Goal: Complete application form

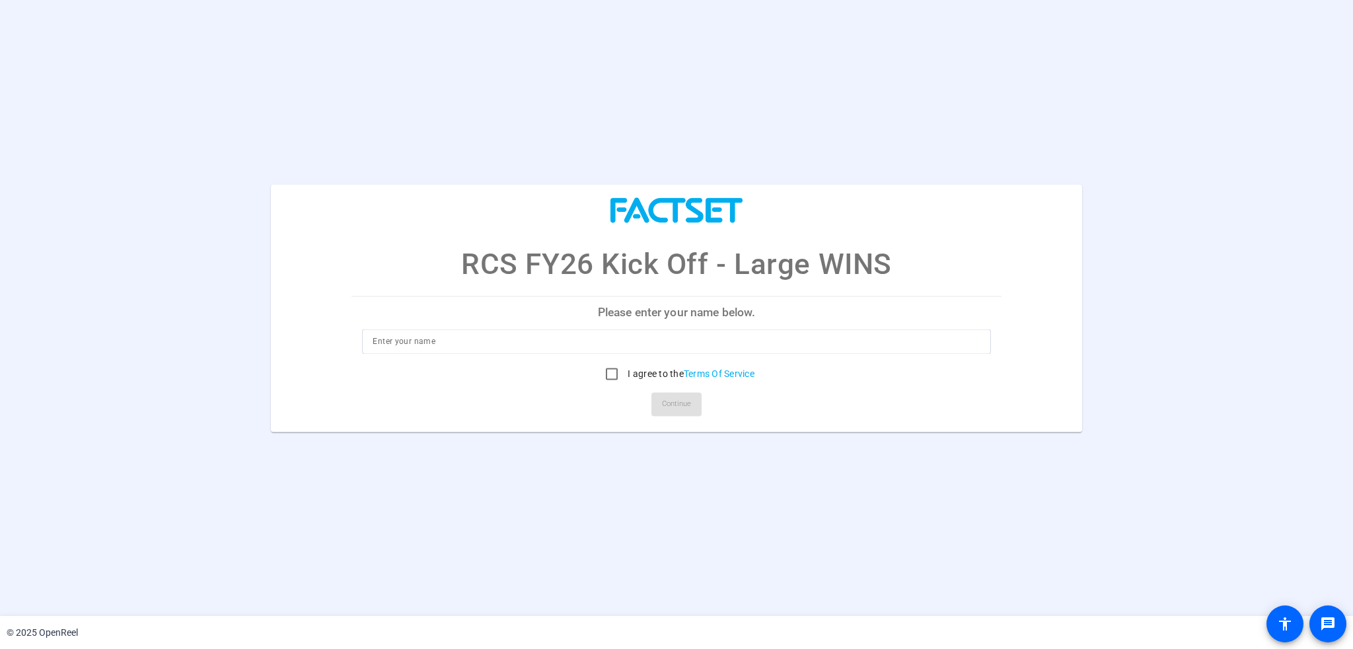
click at [648, 313] on p "Please enter your name below." at bounding box center [675, 313] width 649 height 32
click at [575, 345] on input at bounding box center [675, 342] width 607 height 16
type input "[PERSON_NAME]"
click at [616, 379] on input "I agree to the Terms Of Service" at bounding box center [611, 374] width 26 height 26
checkbox input "true"
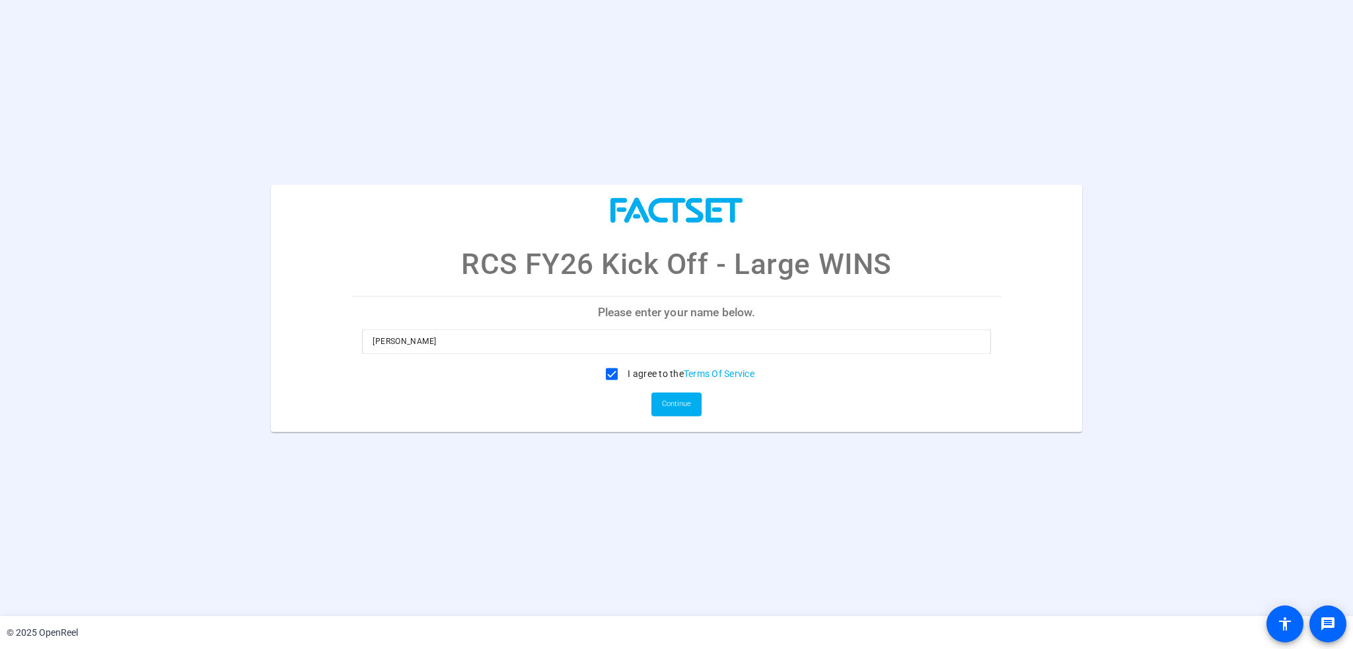
click at [705, 414] on mat-card-actions "Continue" at bounding box center [676, 404] width 660 height 34
click at [668, 404] on span "Continue" at bounding box center [676, 404] width 29 height 20
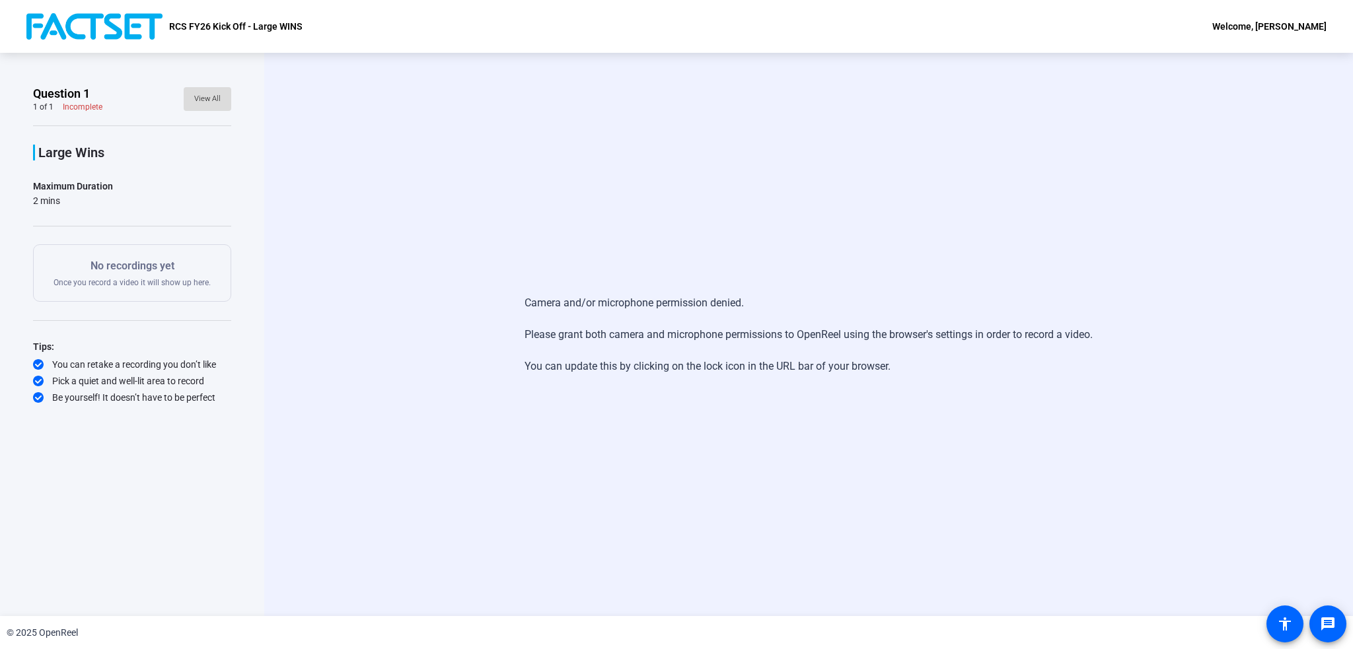
click at [203, 100] on span "View All" at bounding box center [207, 99] width 26 height 20
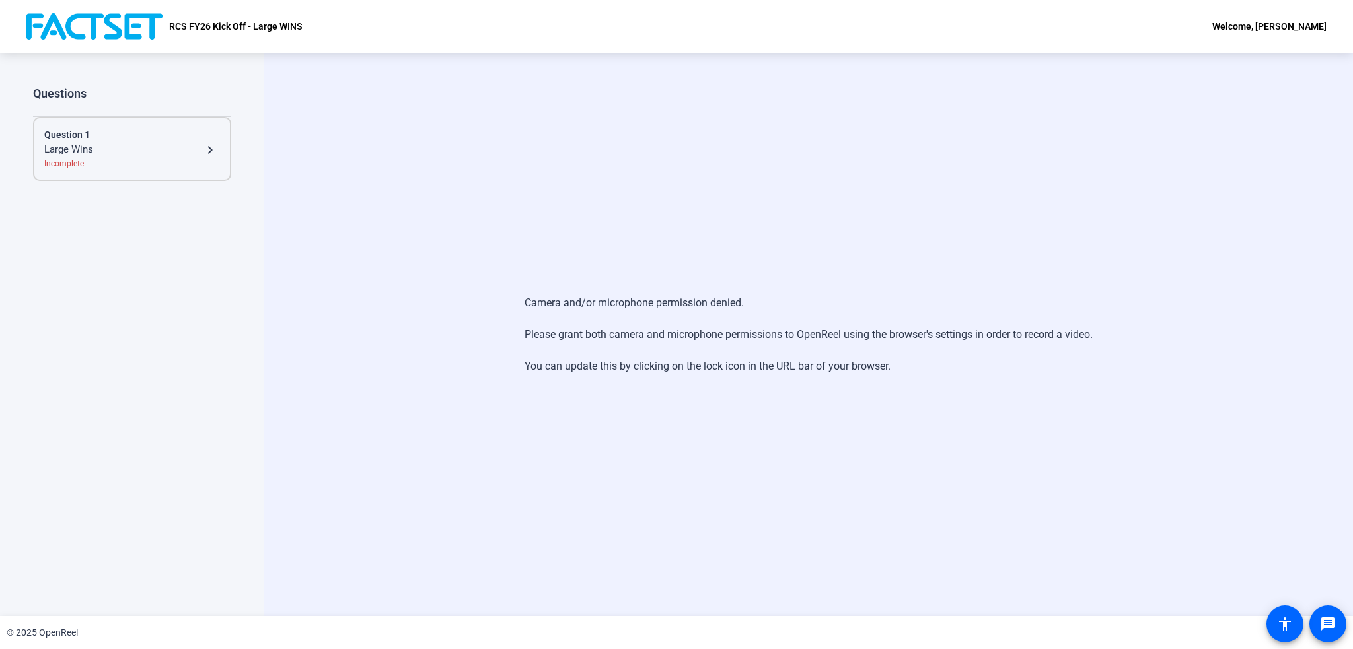
click at [215, 168] on div "Incomplete" at bounding box center [132, 164] width 176 height 12
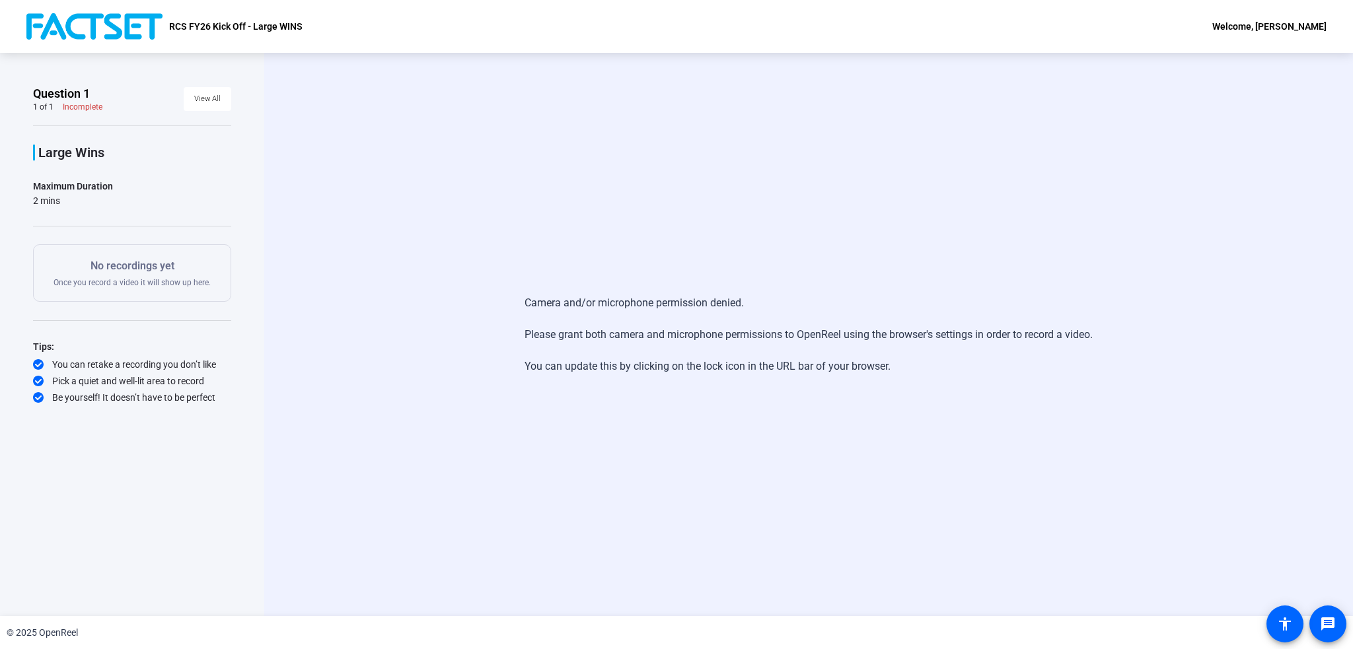
click at [184, 264] on p "No recordings yet" at bounding box center [131, 266] width 157 height 16
click at [1279, 623] on mat-icon "accessibility" at bounding box center [1285, 624] width 16 height 16
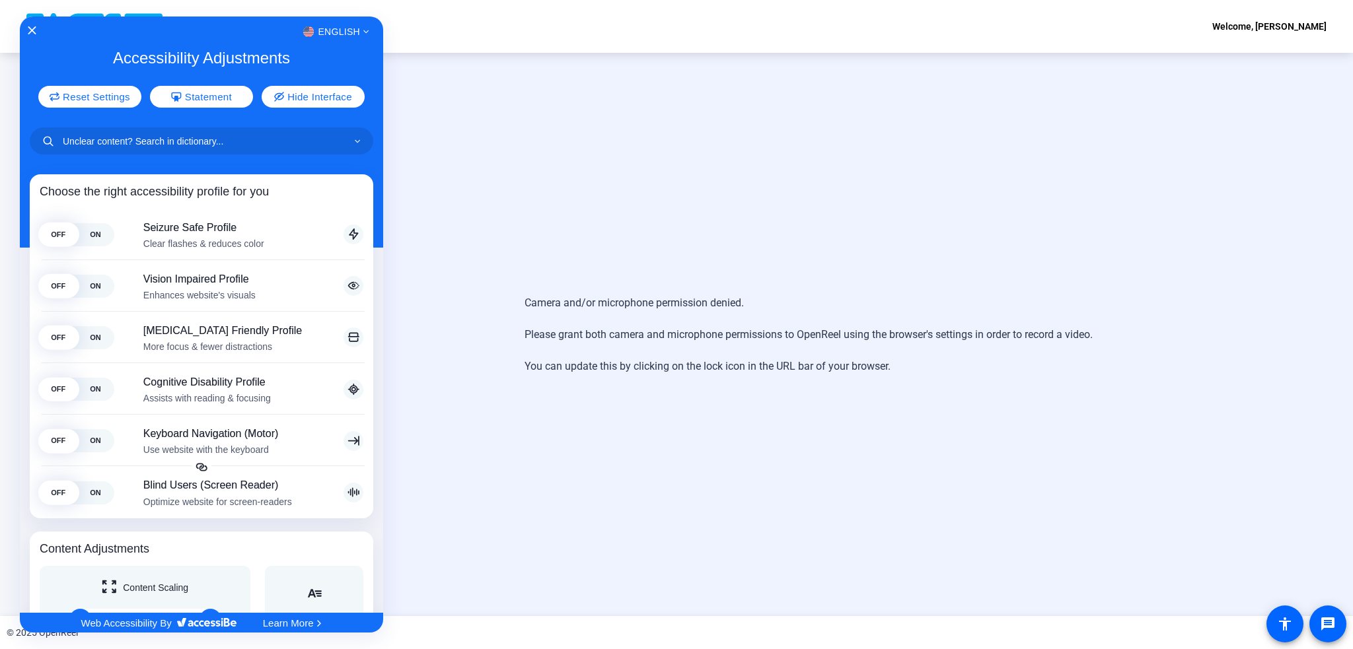
click at [630, 150] on div at bounding box center [676, 324] width 1353 height 649
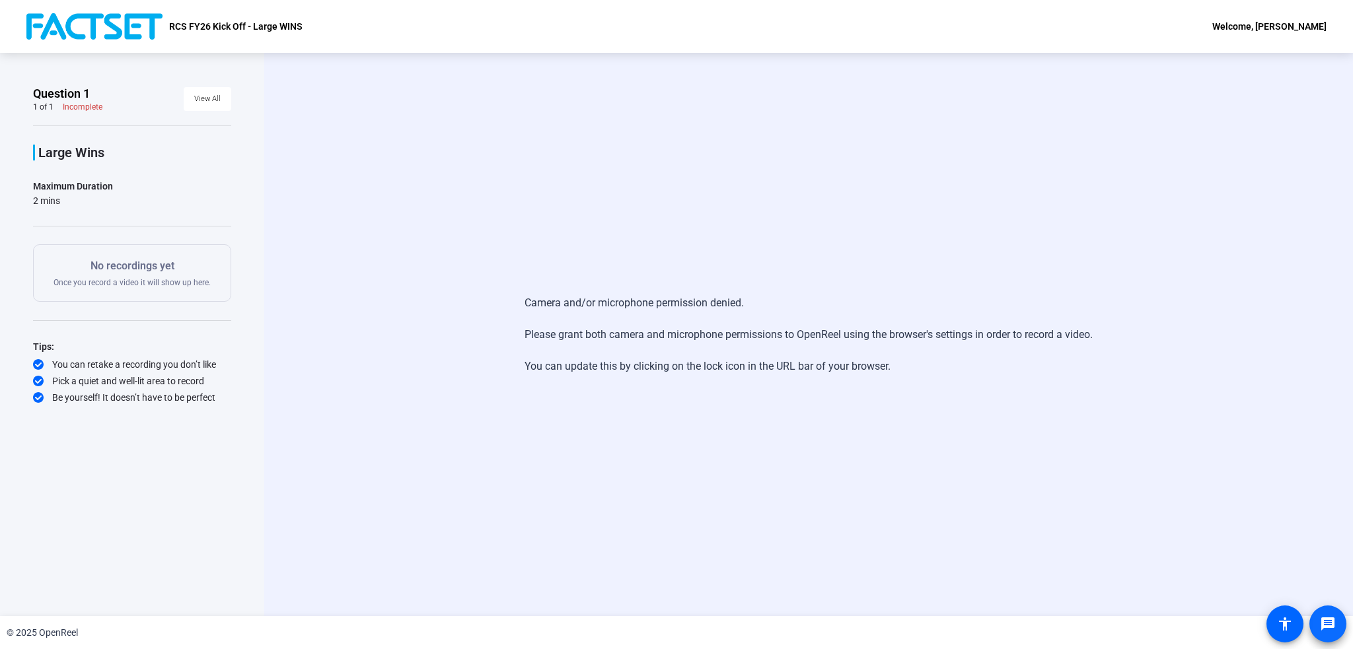
click at [1334, 617] on mat-icon "message" at bounding box center [1328, 624] width 16 height 16
click at [122, 266] on p "No recordings yet" at bounding box center [131, 266] width 157 height 16
click at [1286, 22] on div "Welcome, [PERSON_NAME]" at bounding box center [1269, 26] width 114 height 16
